Goal: Transaction & Acquisition: Book appointment/travel/reservation

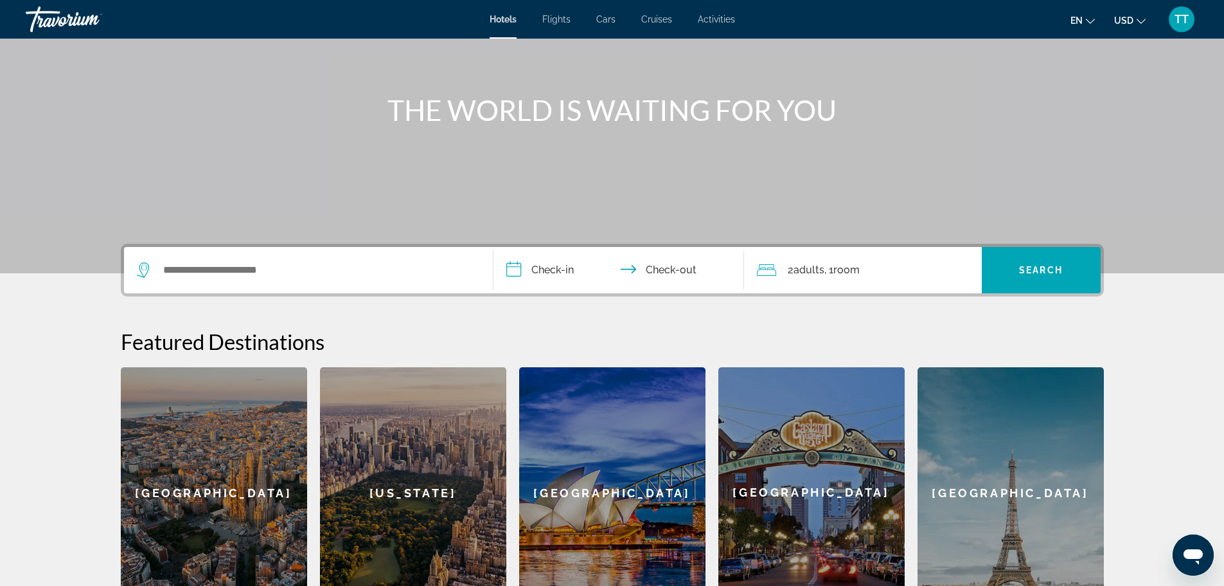
scroll to position [77, 0]
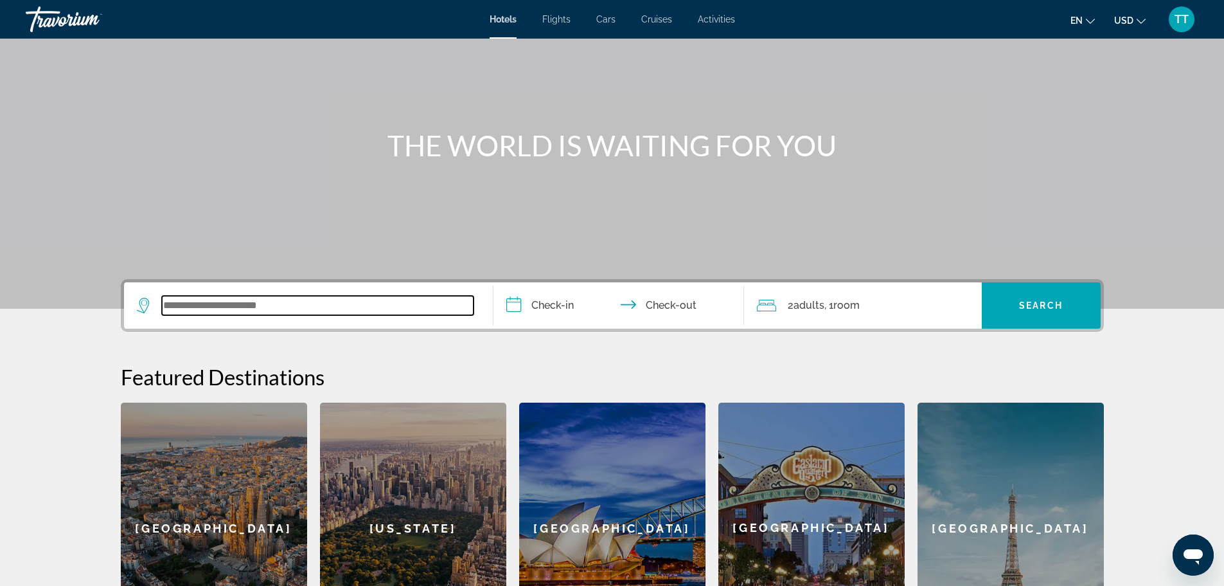
click at [250, 311] on input "Search widget" at bounding box center [318, 305] width 312 height 19
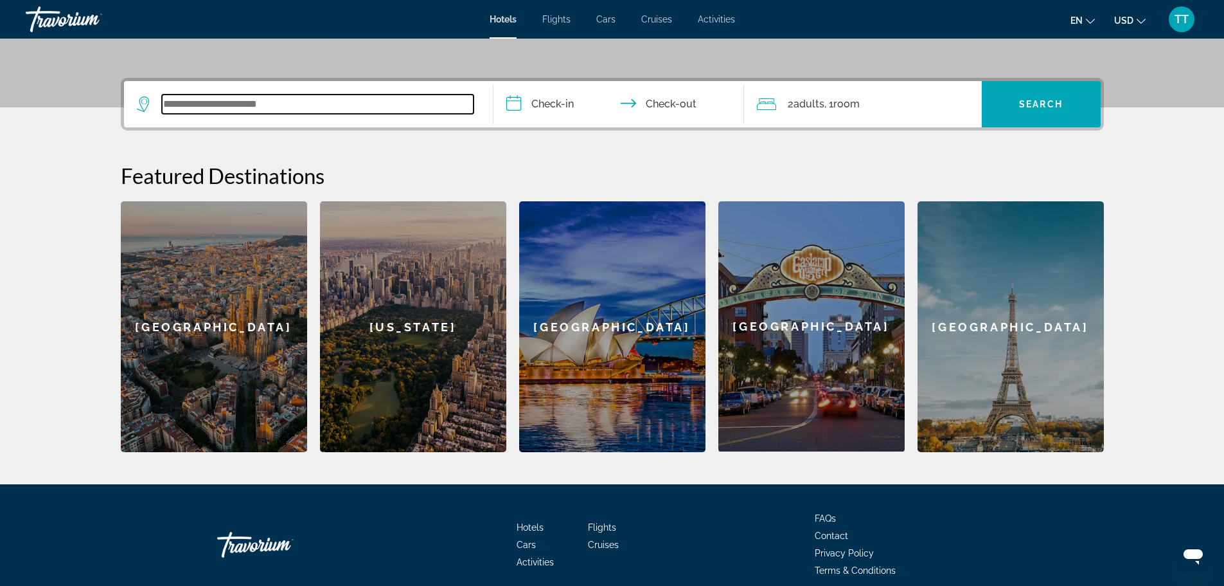
scroll to position [314, 0]
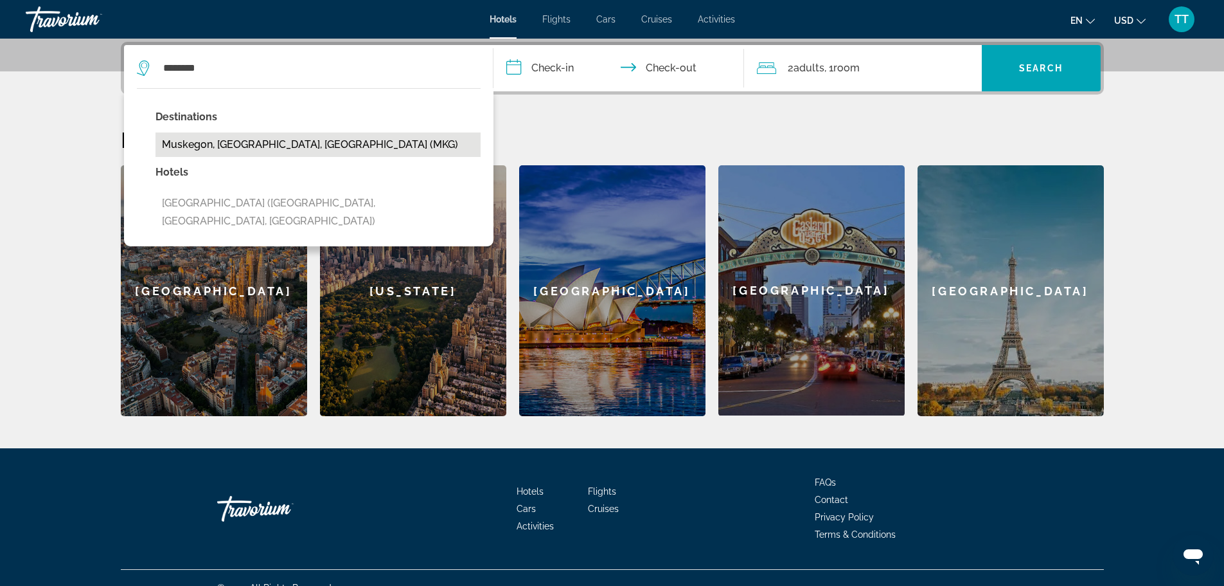
click at [244, 141] on button "Muskegon, [GEOGRAPHIC_DATA], [GEOGRAPHIC_DATA] (MKG)" at bounding box center [318, 144] width 325 height 24
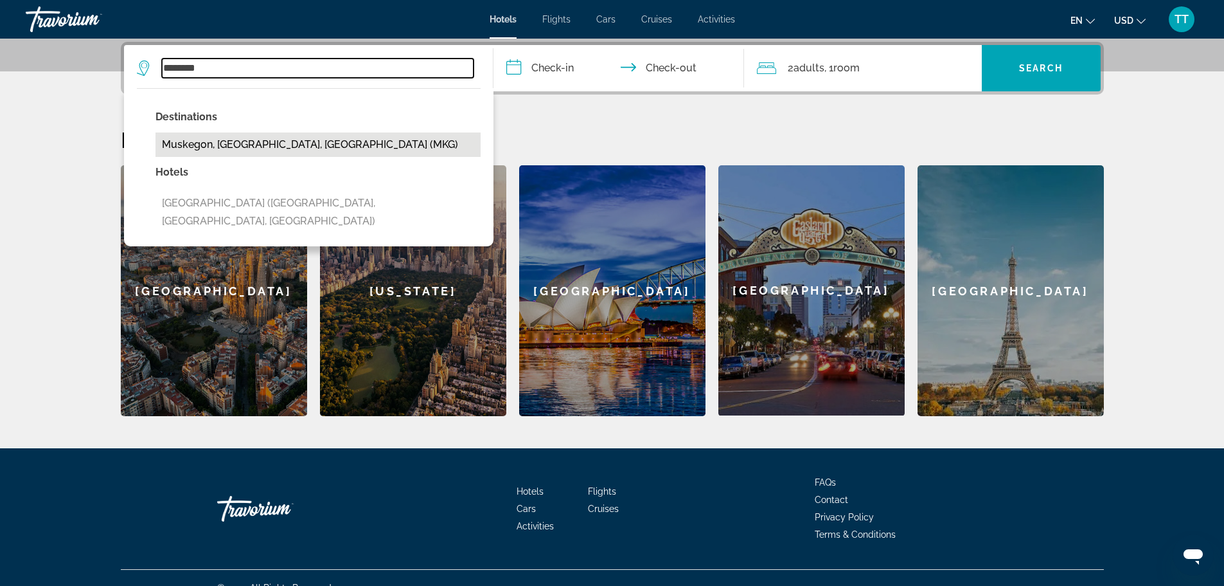
type input "**********"
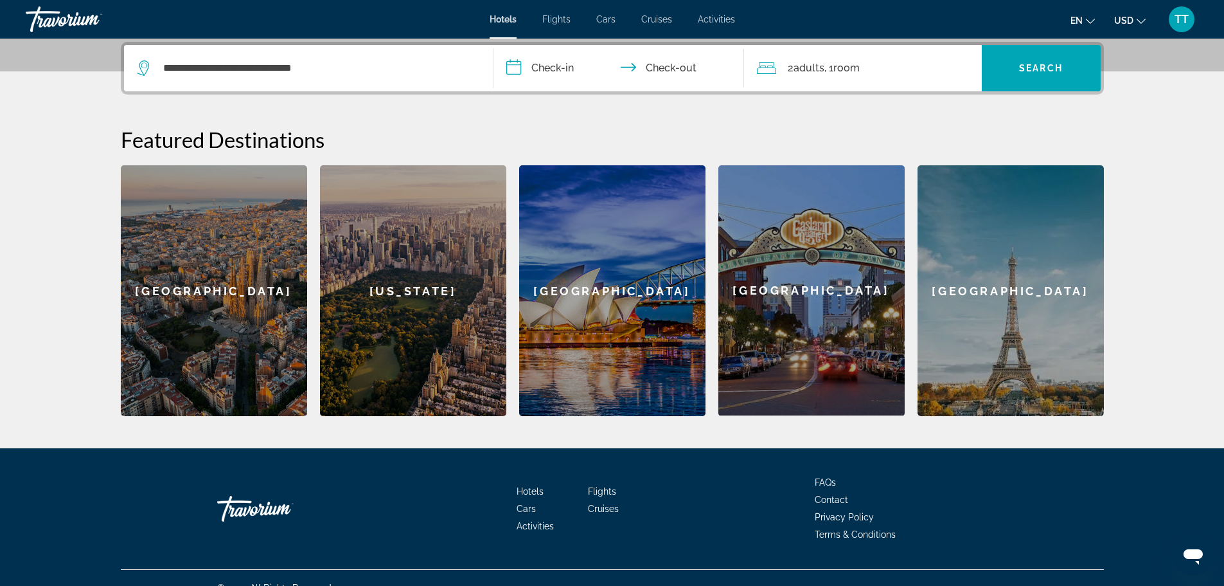
click at [583, 69] on input "**********" at bounding box center [622, 70] width 256 height 50
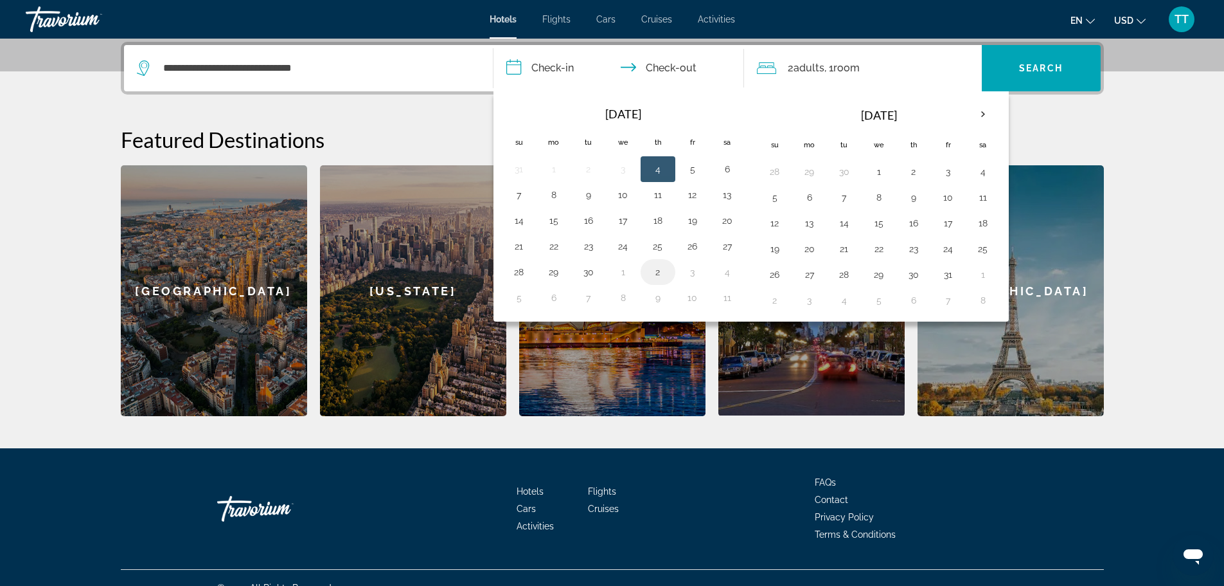
click at [657, 273] on button "2" at bounding box center [658, 272] width 21 height 18
click at [987, 173] on button "4" at bounding box center [983, 172] width 21 height 18
type input "**********"
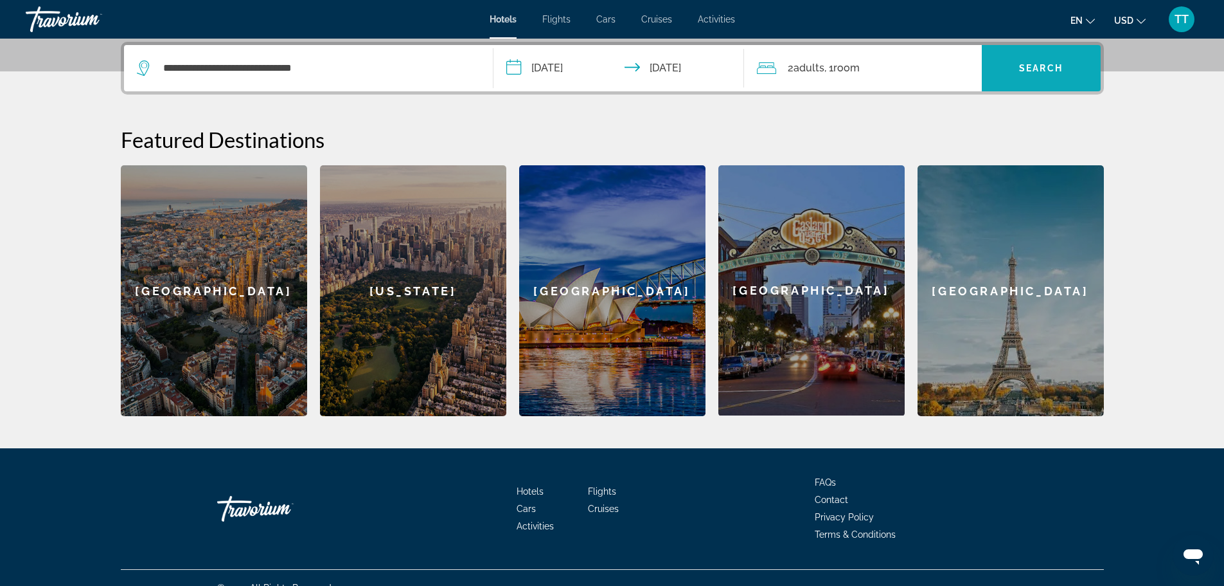
click at [1054, 66] on span "Search" at bounding box center [1041, 68] width 44 height 10
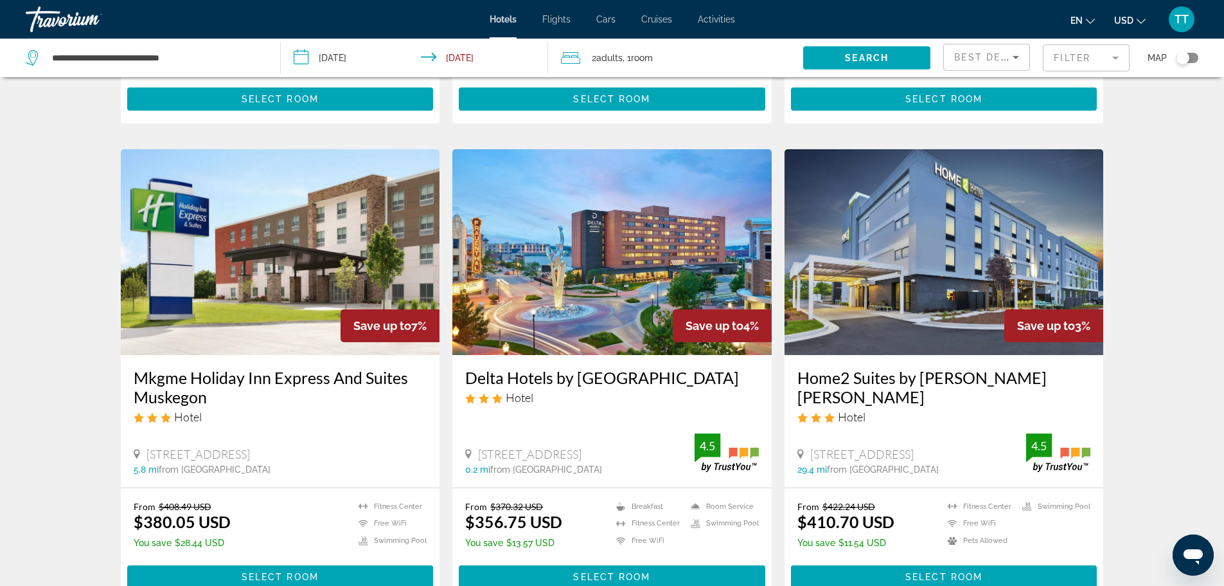
scroll to position [514, 0]
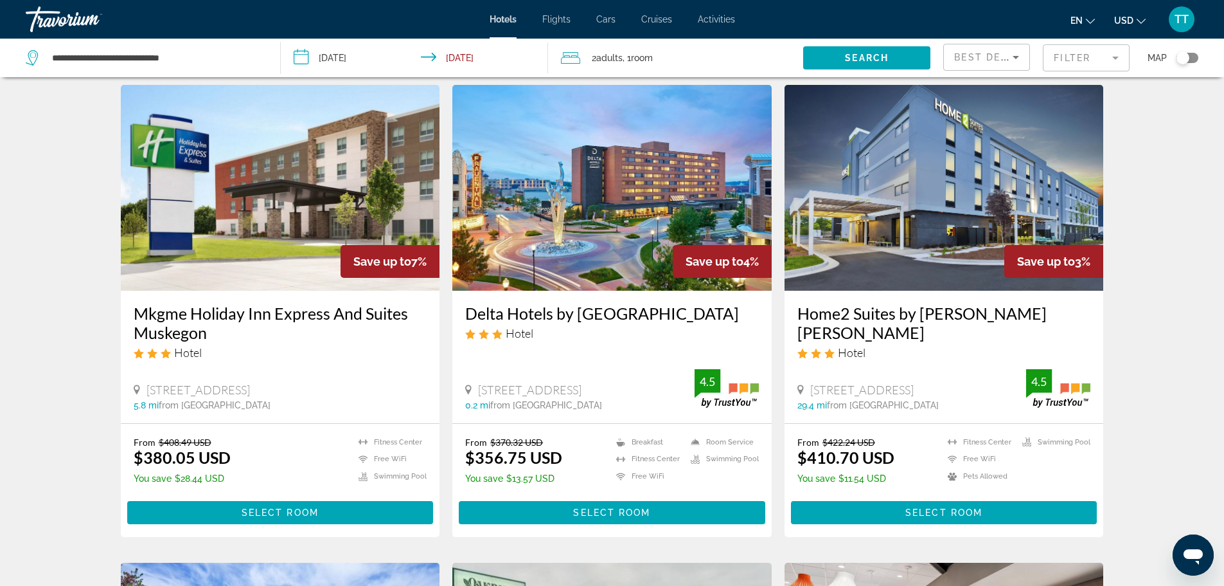
click at [564, 316] on h3 "Delta Hotels by [GEOGRAPHIC_DATA]" at bounding box center [612, 312] width 294 height 19
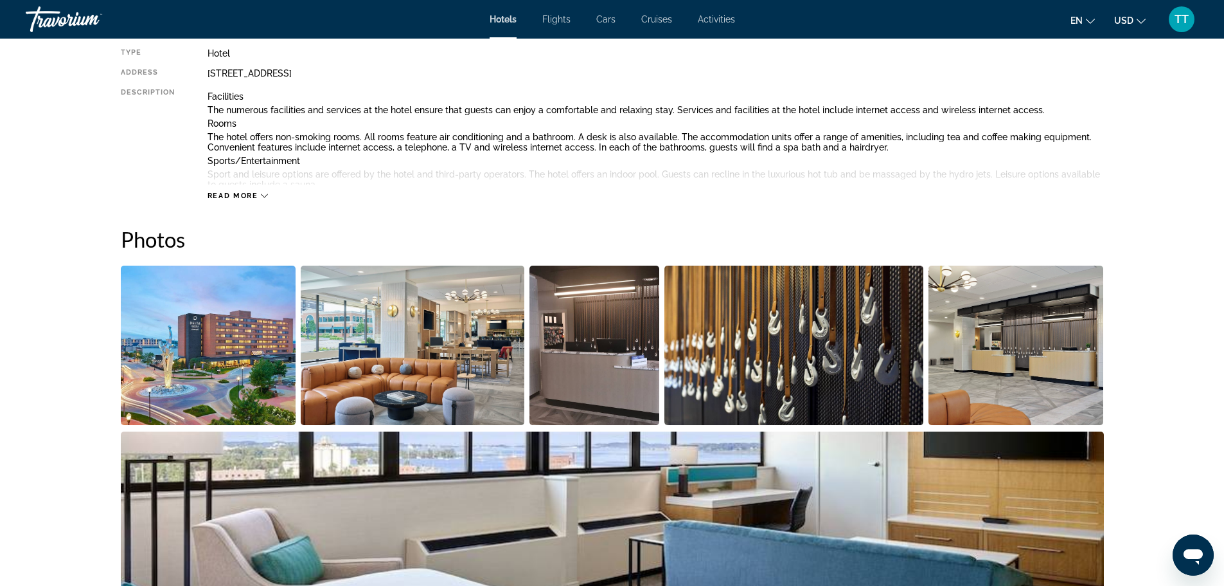
scroll to position [450, 0]
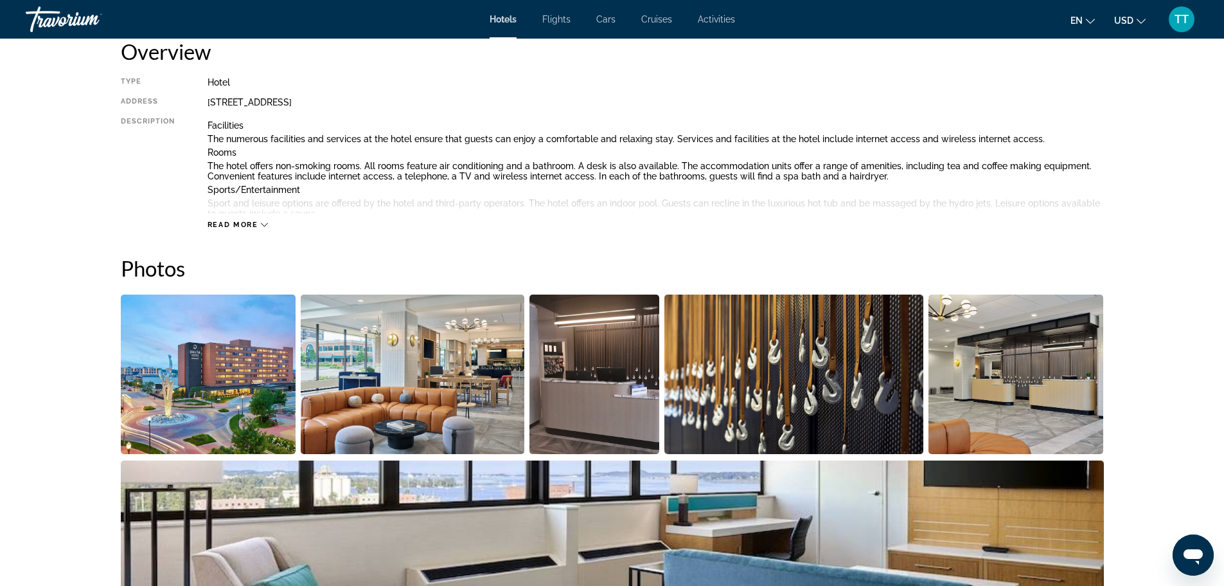
click at [267, 226] on icon "Main content" at bounding box center [264, 224] width 7 height 7
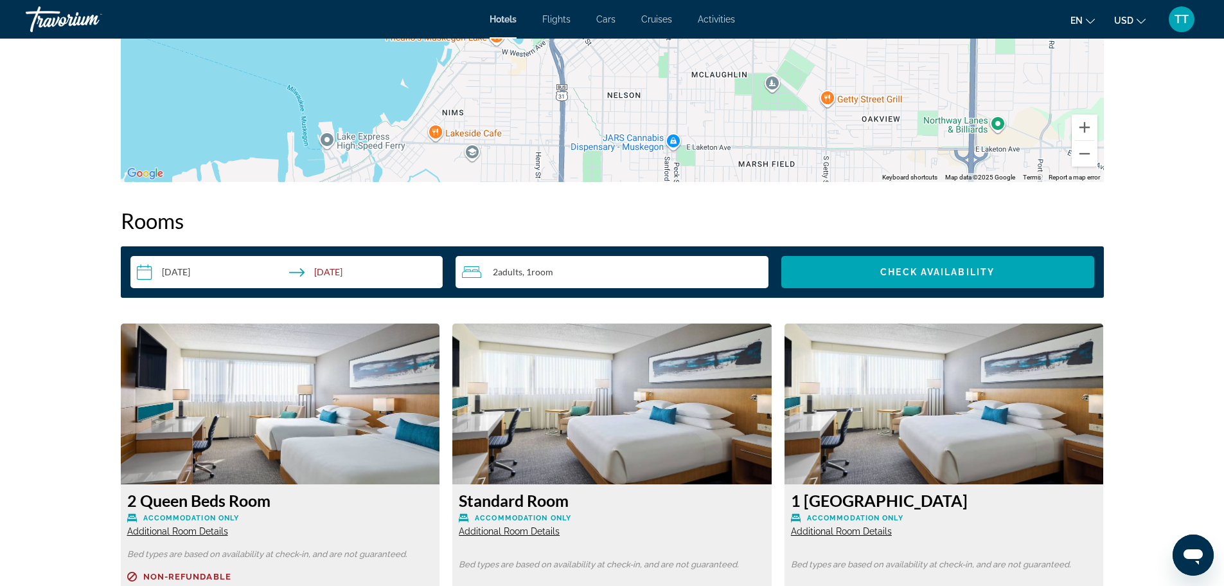
scroll to position [1478, 0]
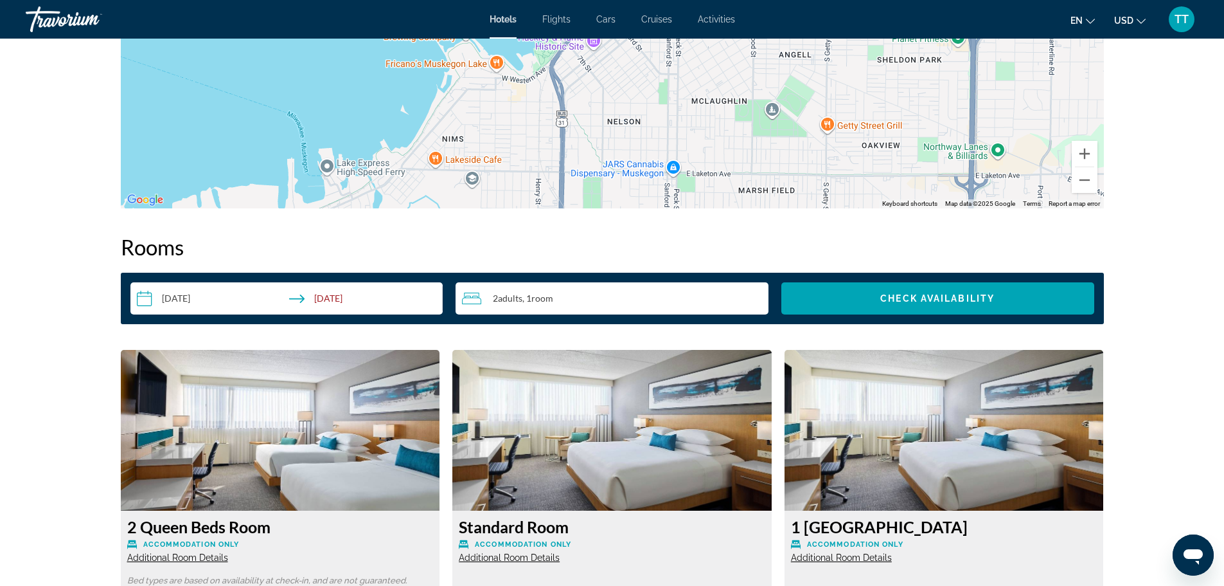
click at [666, 287] on div "2 Adult Adults , 1 Room rooms" at bounding box center [615, 298] width 307 height 32
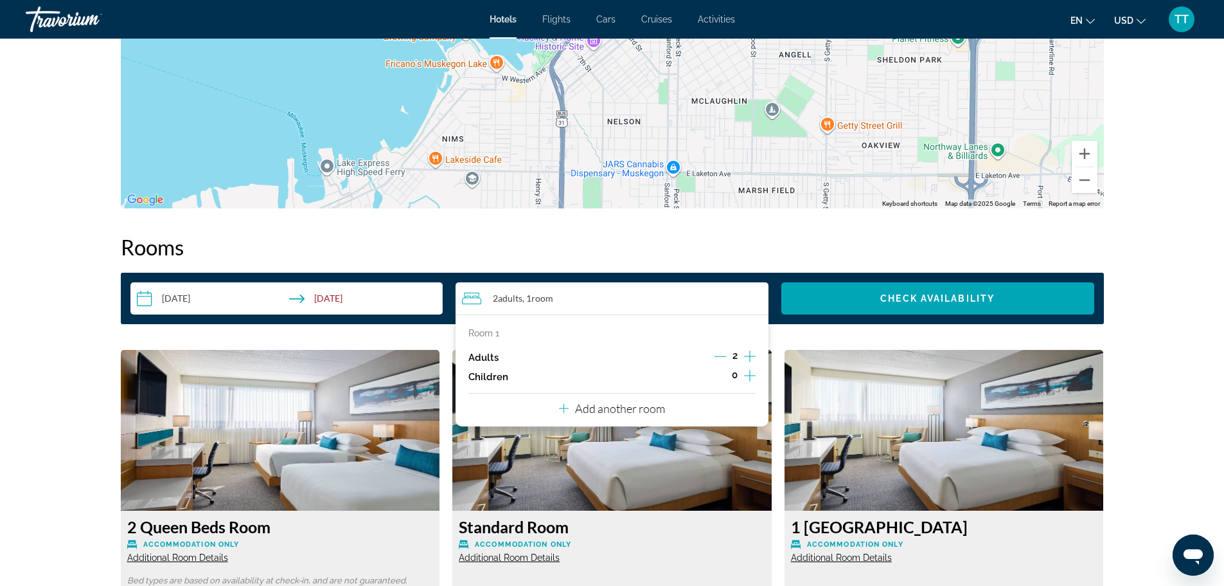
click at [751, 353] on icon "Increment adults" at bounding box center [750, 355] width 12 height 15
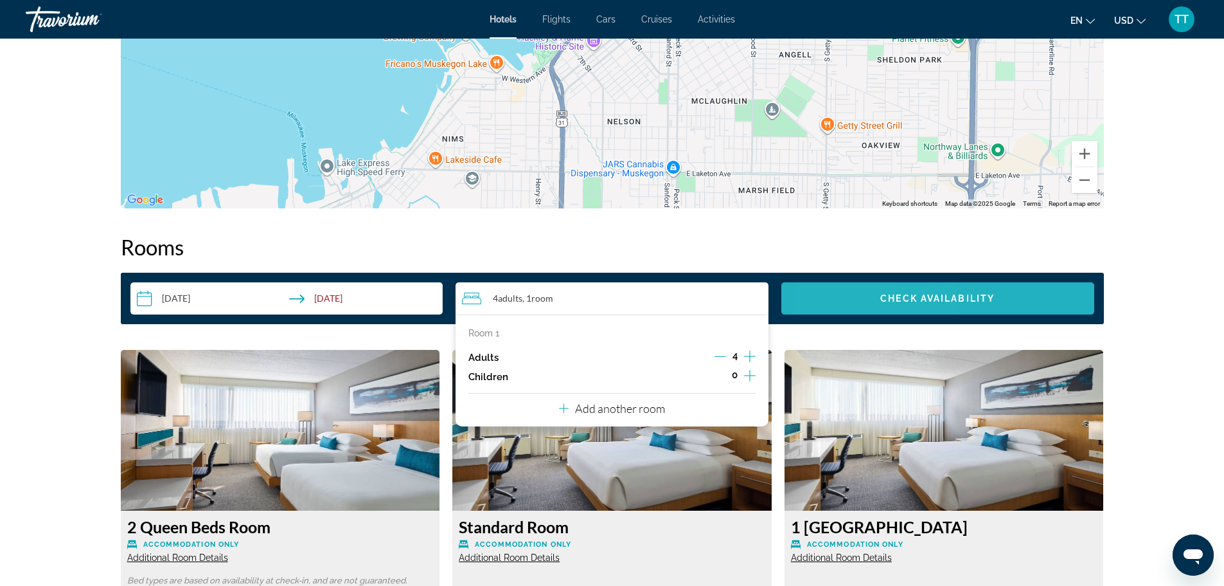
click at [863, 307] on span "Search widget" at bounding box center [938, 298] width 313 height 31
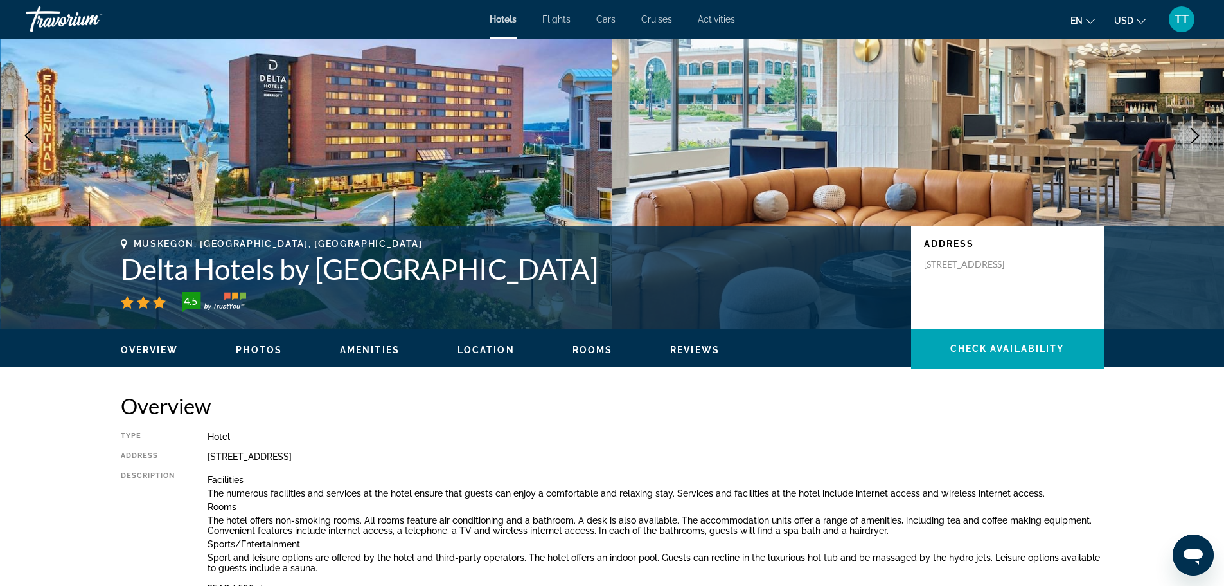
scroll to position [93, 0]
